Goal: Use online tool/utility: Utilize a website feature to perform a specific function

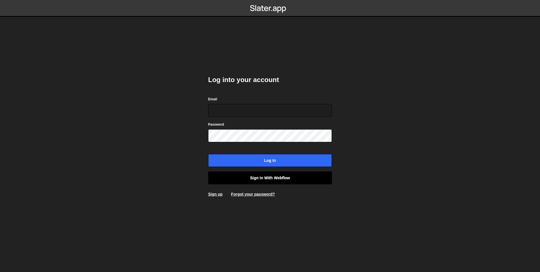
click at [233, 178] on link "Sign in with Webflow" at bounding box center [270, 177] width 124 height 13
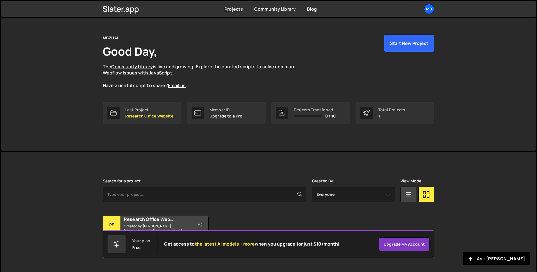
scroll to position [17, 0]
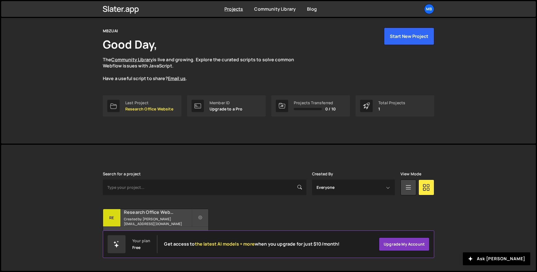
click at [150, 214] on h2 "Research Office Website" at bounding box center [158, 212] width 68 height 6
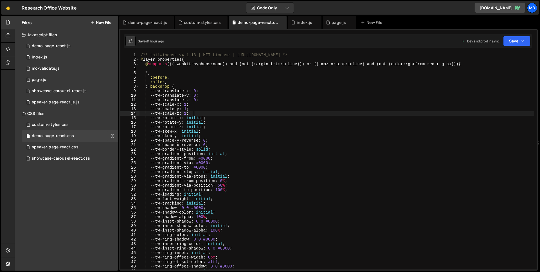
click at [347, 111] on div "/*! tailwindcss v4.1.13 | MIT License | [URL][DOMAIN_NAME] */ @ layer propertie…" at bounding box center [336, 166] width 395 height 226
type textarea "}"
paste textarea
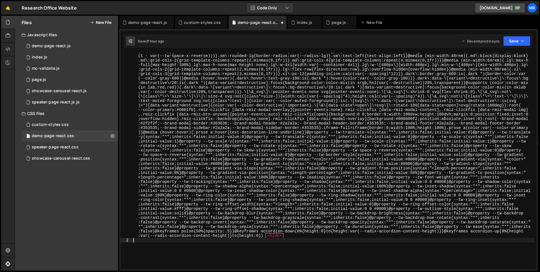
scroll to position [1263, 0]
click at [519, 39] on button "Save" at bounding box center [516, 41] width 27 height 10
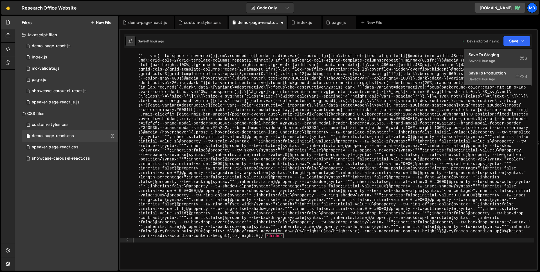
click at [505, 83] on button "Save to Production S Saved 1 hour ago" at bounding box center [497, 76] width 67 height 18
